Goal: Information Seeking & Learning: Obtain resource

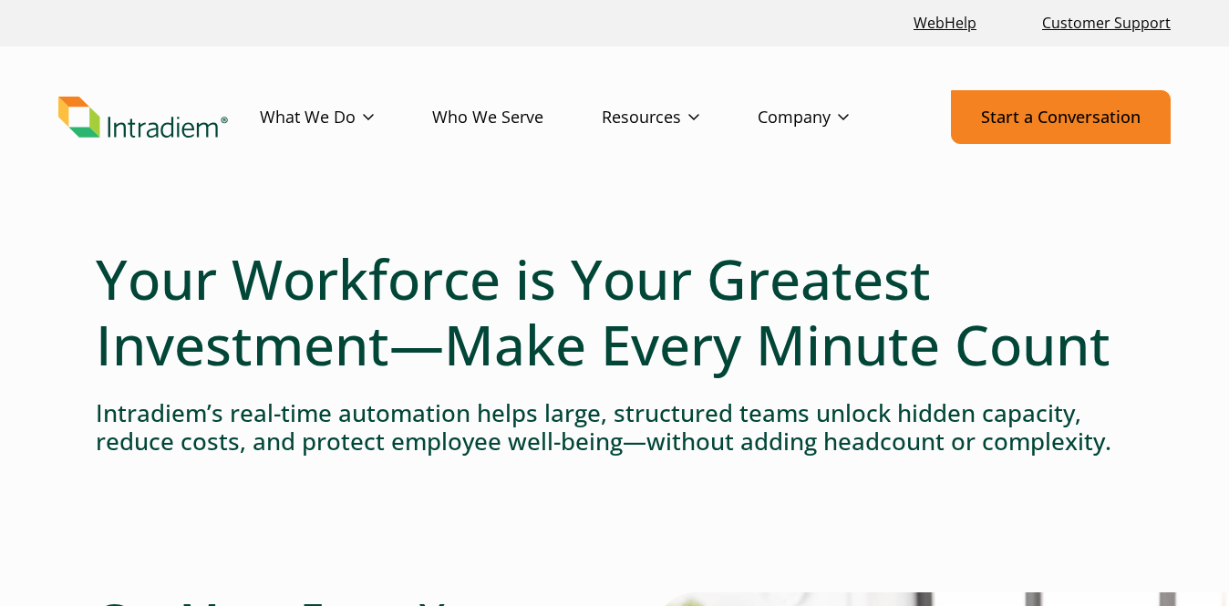
click at [1005, 116] on link "Start a Conversation" at bounding box center [1061, 117] width 220 height 54
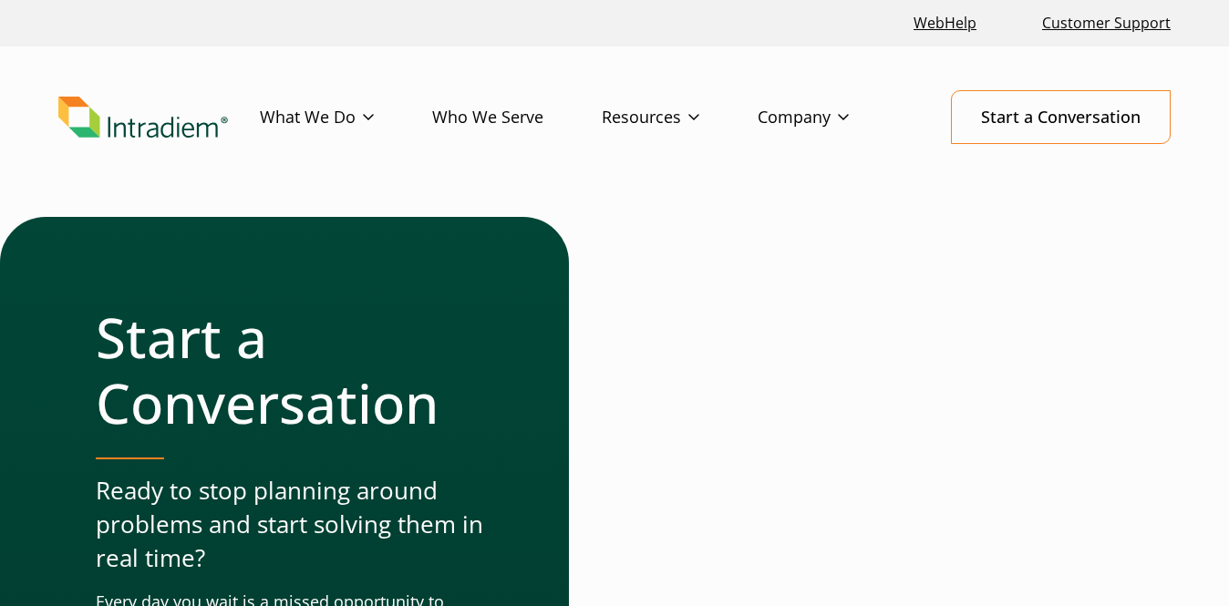
click at [139, 133] on img "Link to homepage of Intradiem" at bounding box center [143, 118] width 170 height 42
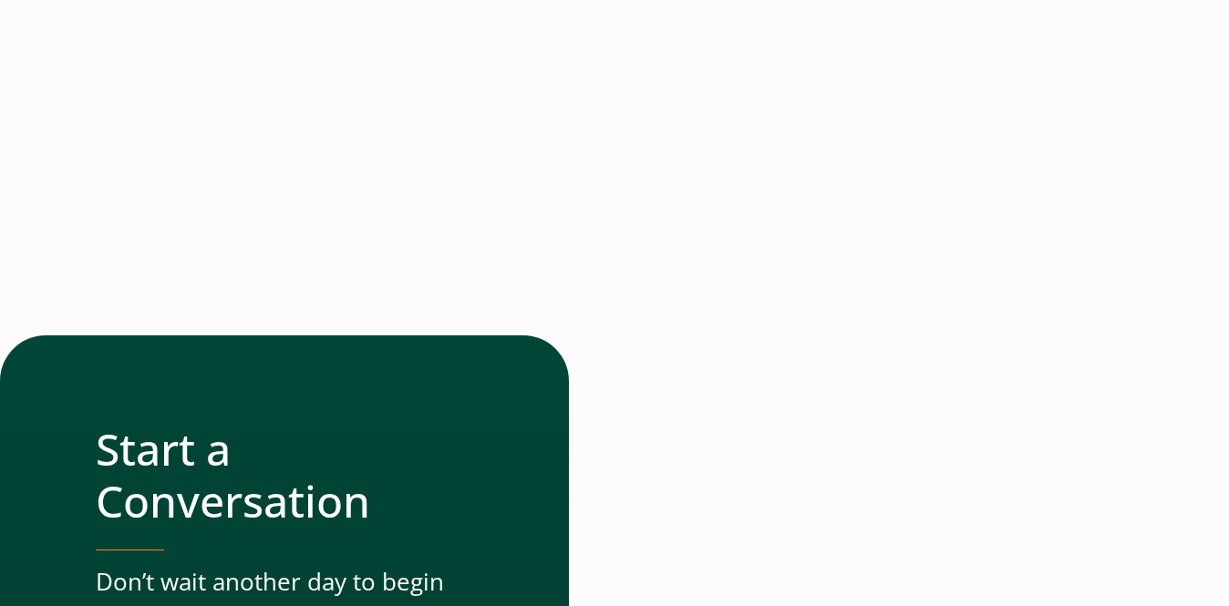
scroll to position [5845, 0]
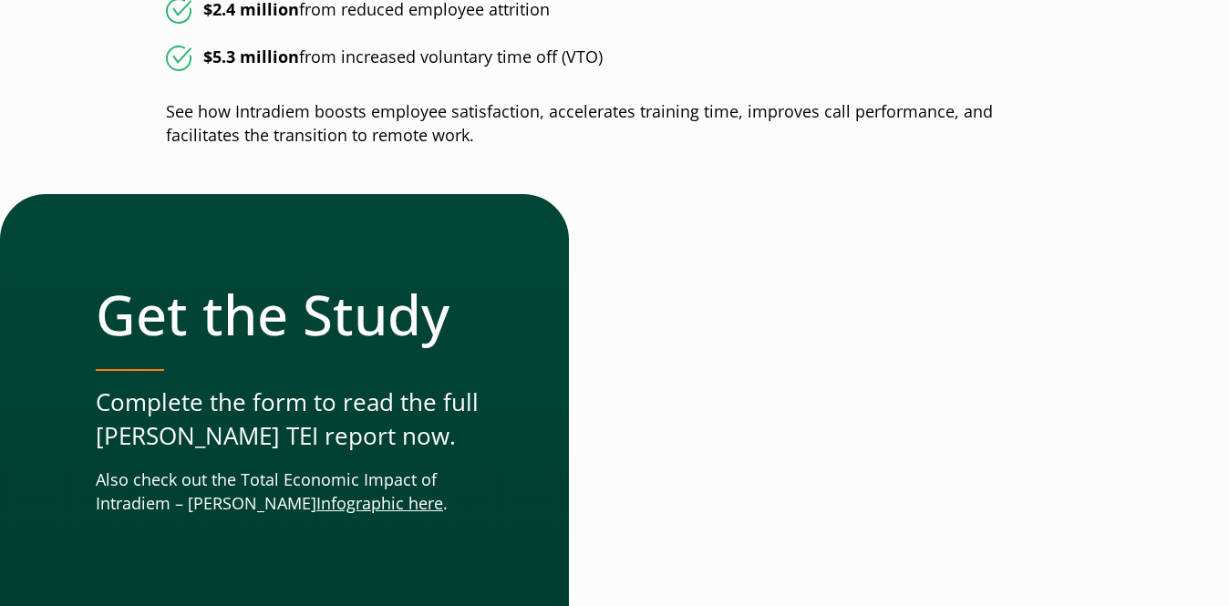
scroll to position [1092, 0]
click at [321, 509] on link "nfographic here" at bounding box center [382, 502] width 122 height 22
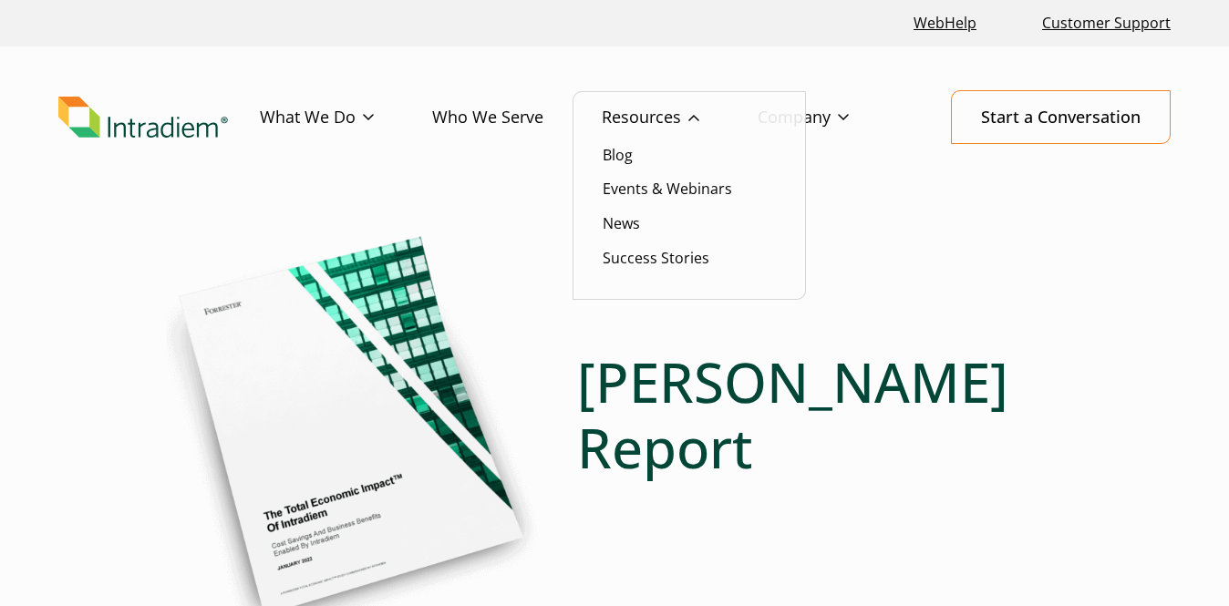
click at [652, 115] on link "Resources" at bounding box center [680, 117] width 156 height 53
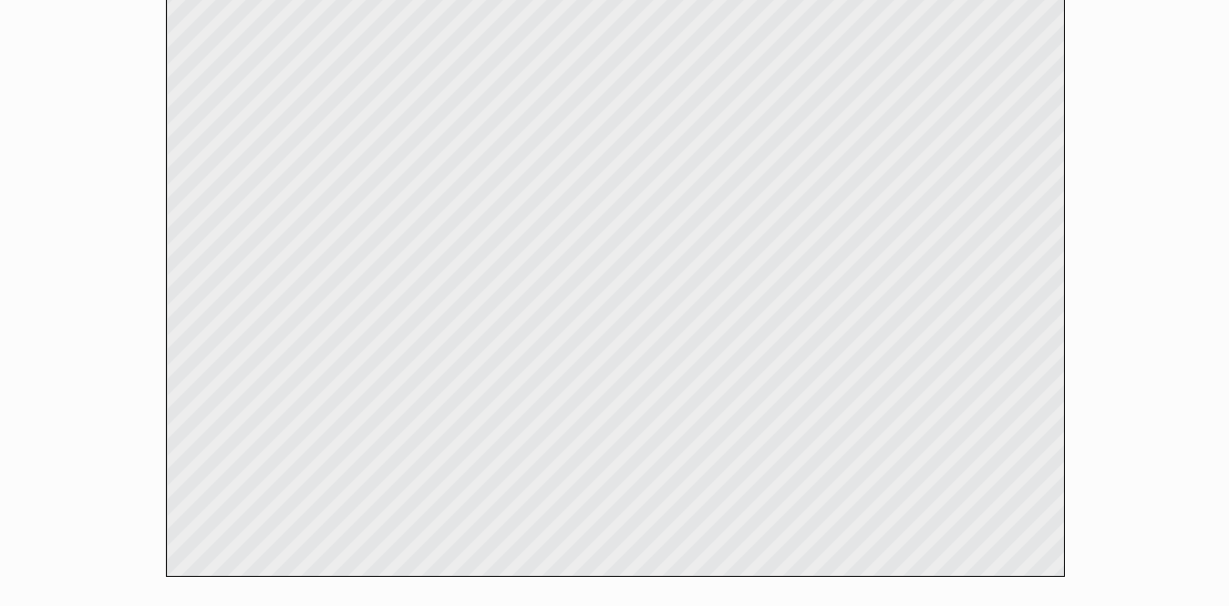
scroll to position [1224, 0]
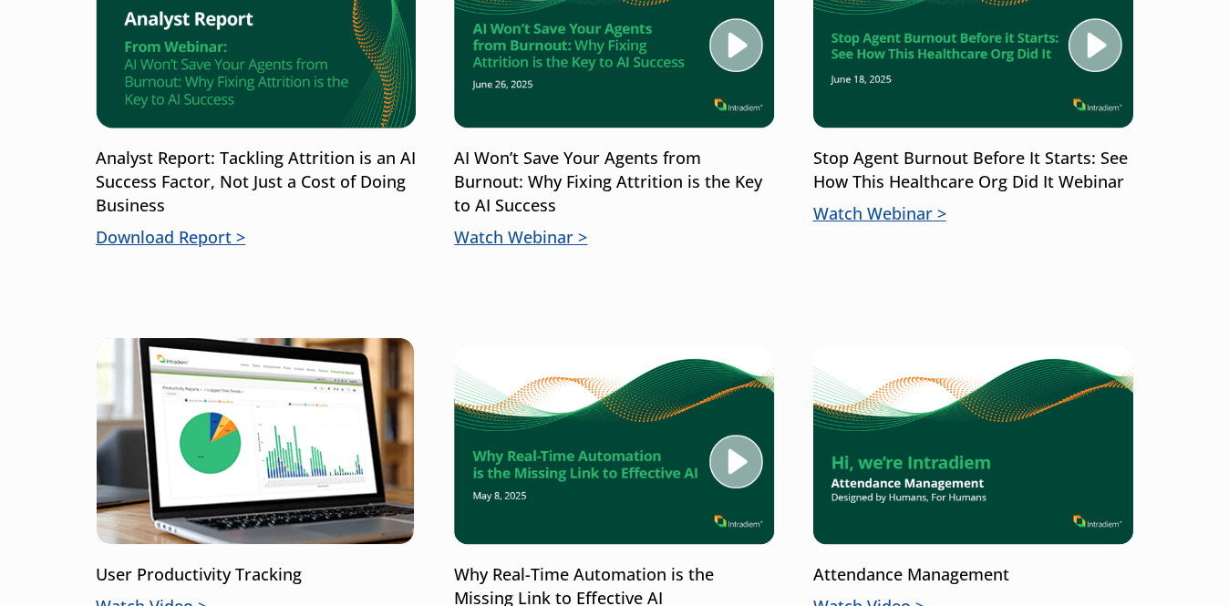
scroll to position [1388, 0]
